Goal: Find specific page/section: Find specific page/section

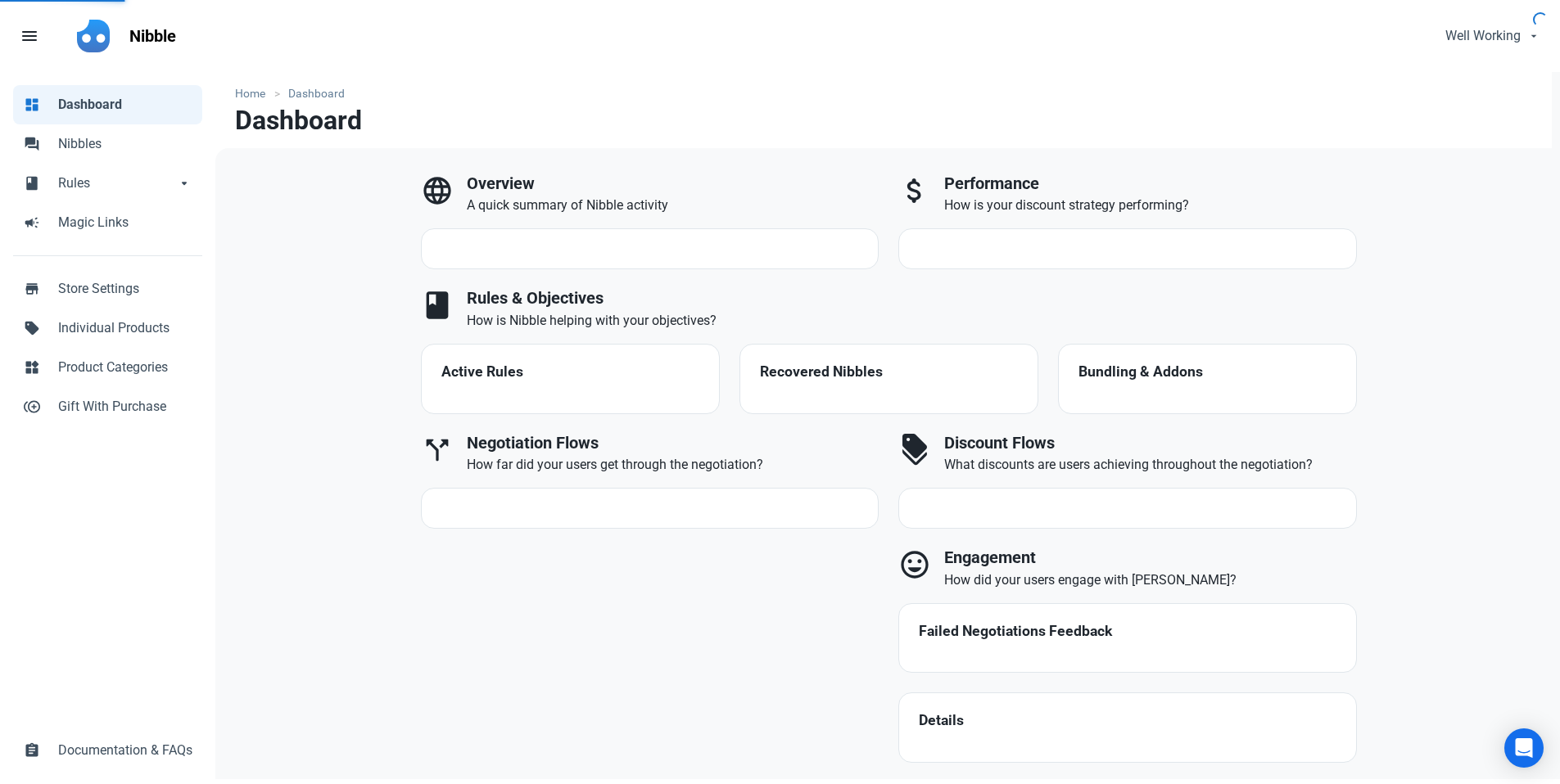
select select "7d"
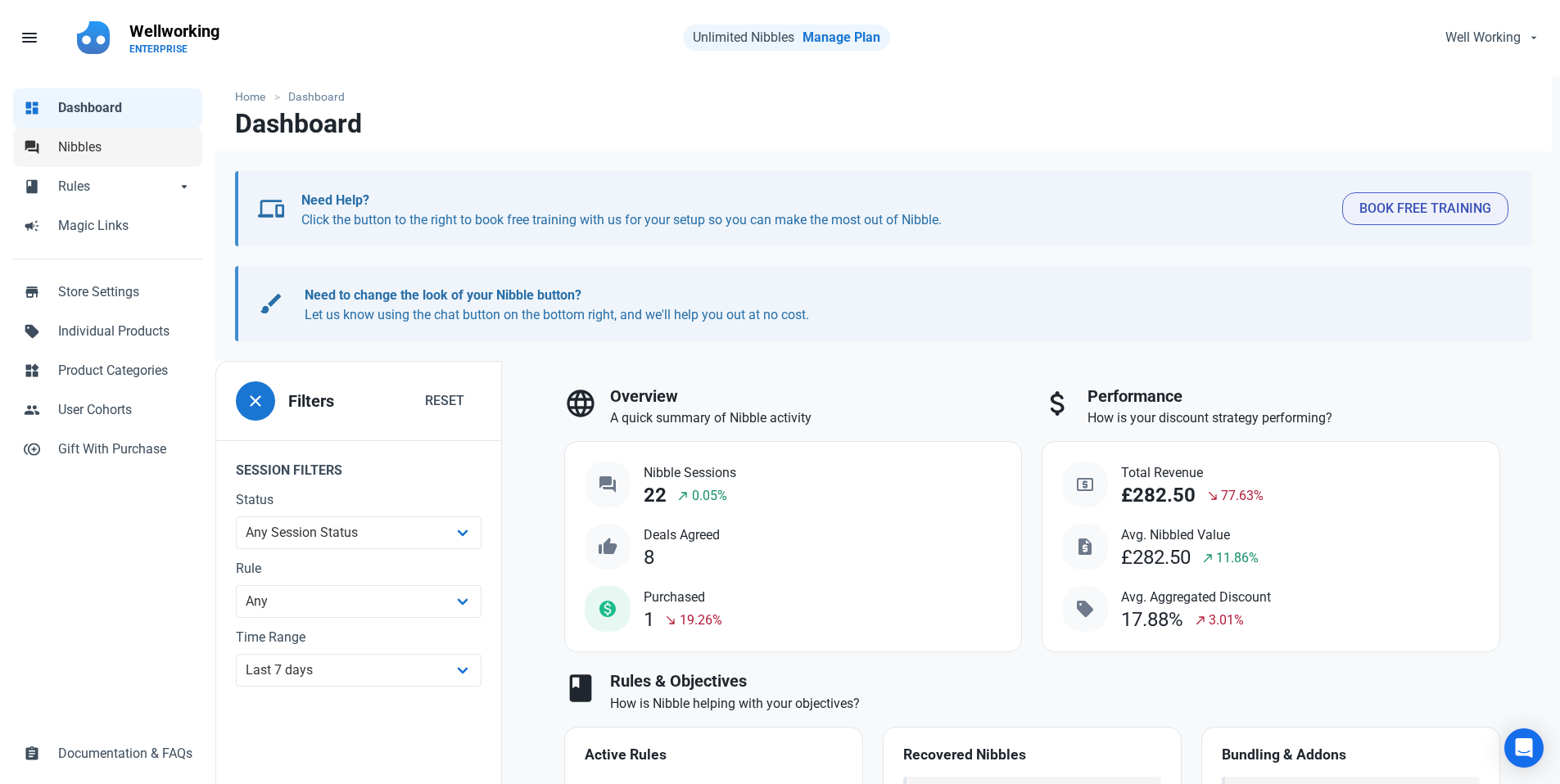
click at [44, 146] on link "forum Nibbles" at bounding box center [107, 147] width 189 height 39
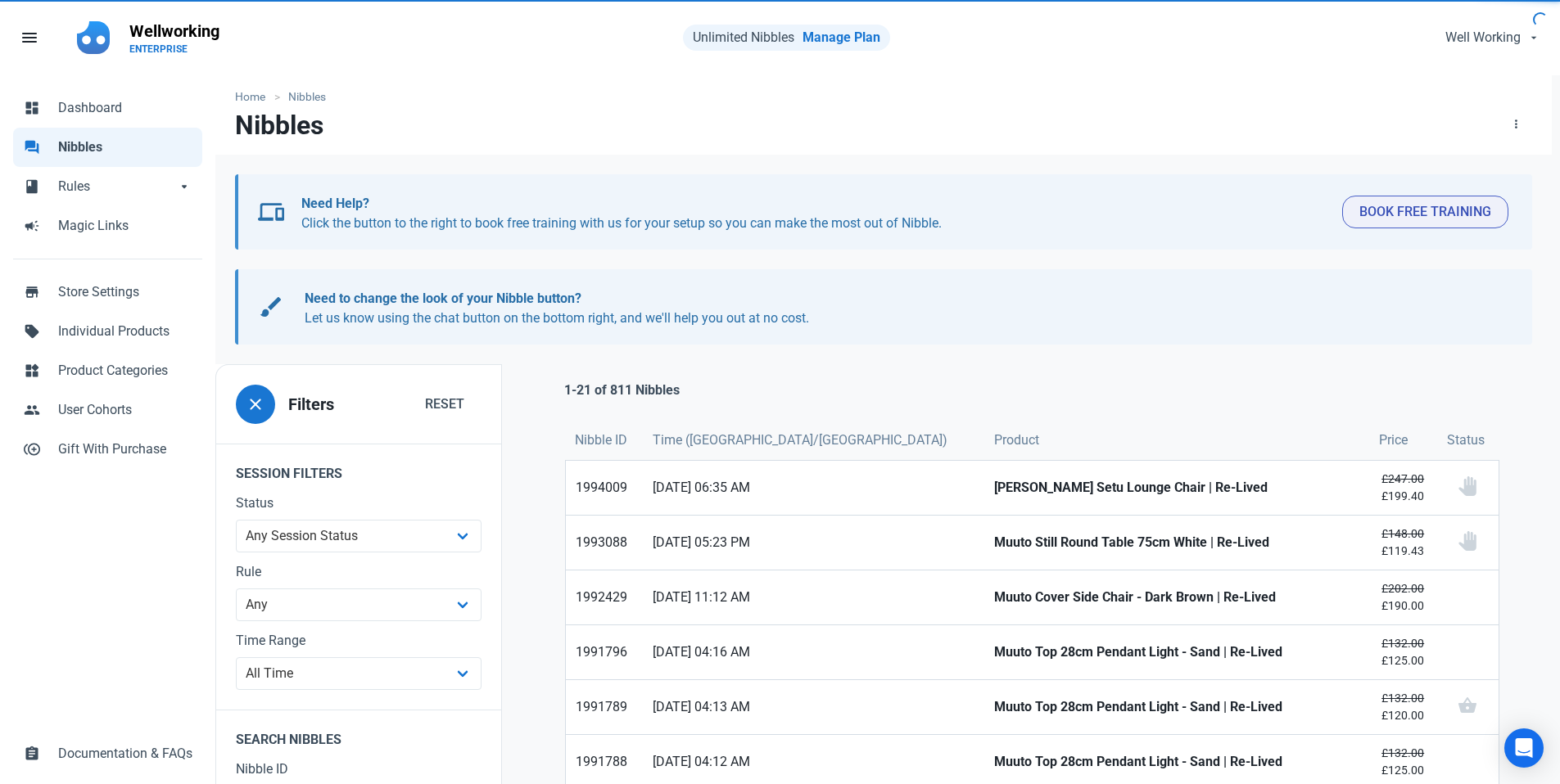
scroll to position [8, 0]
